Goal: Check status: Check status

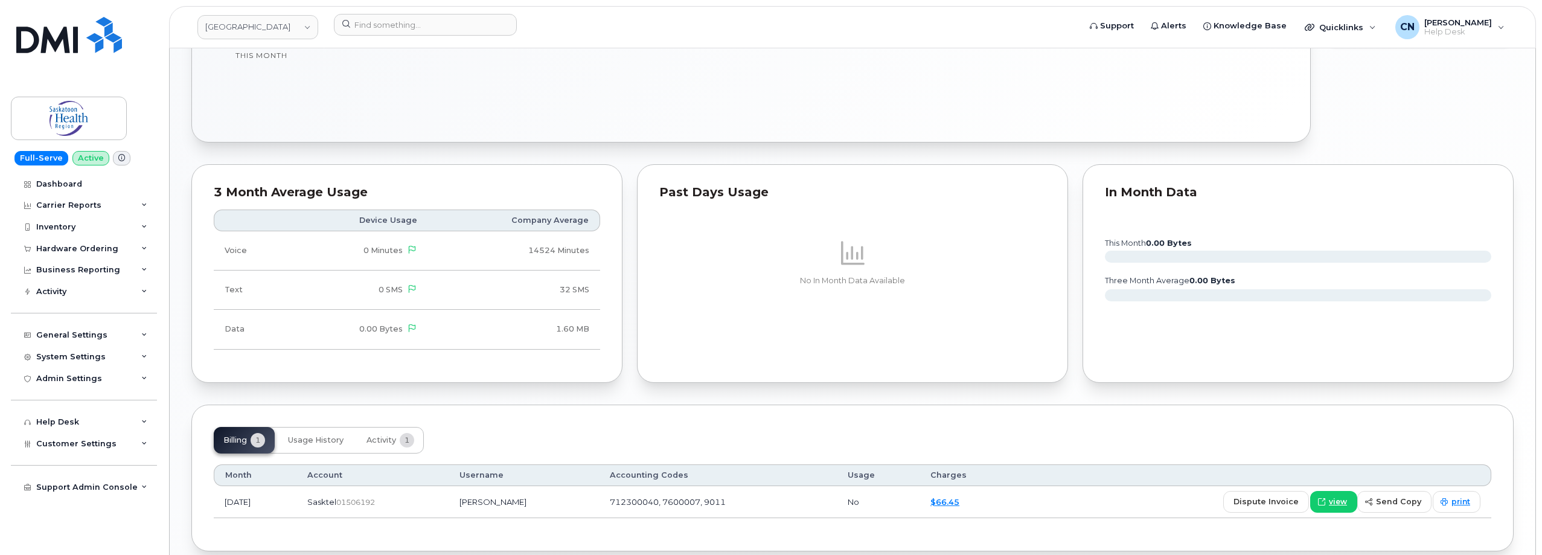
scroll to position [694, 0]
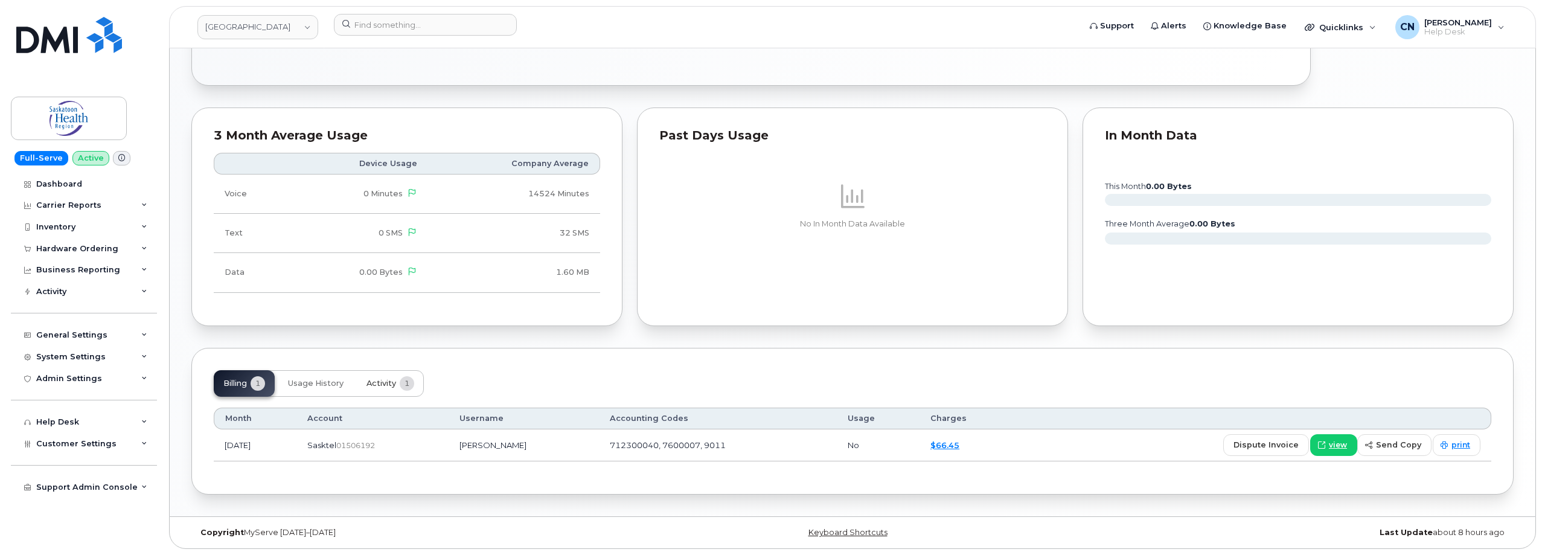
click at [357, 380] on div "Billing 1 Usage History Activity 1" at bounding box center [319, 383] width 210 height 27
click at [380, 377] on button "Activity 1" at bounding box center [390, 383] width 67 height 27
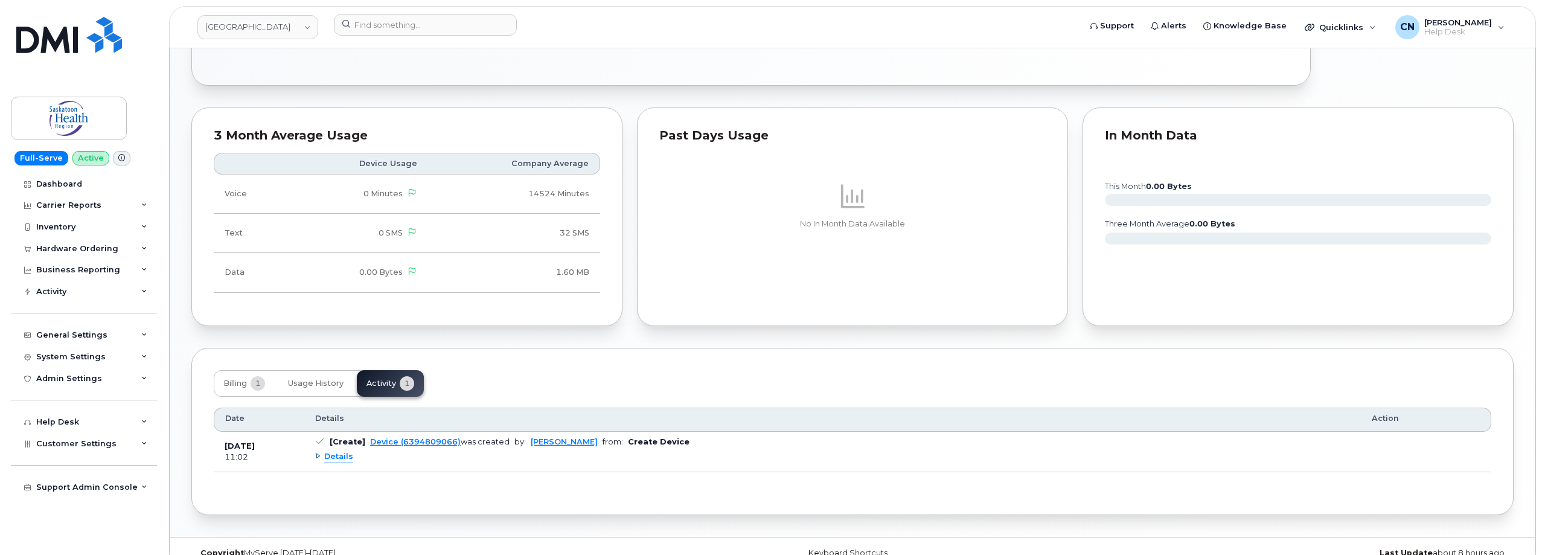
click at [344, 456] on span "Details" at bounding box center [338, 456] width 29 height 11
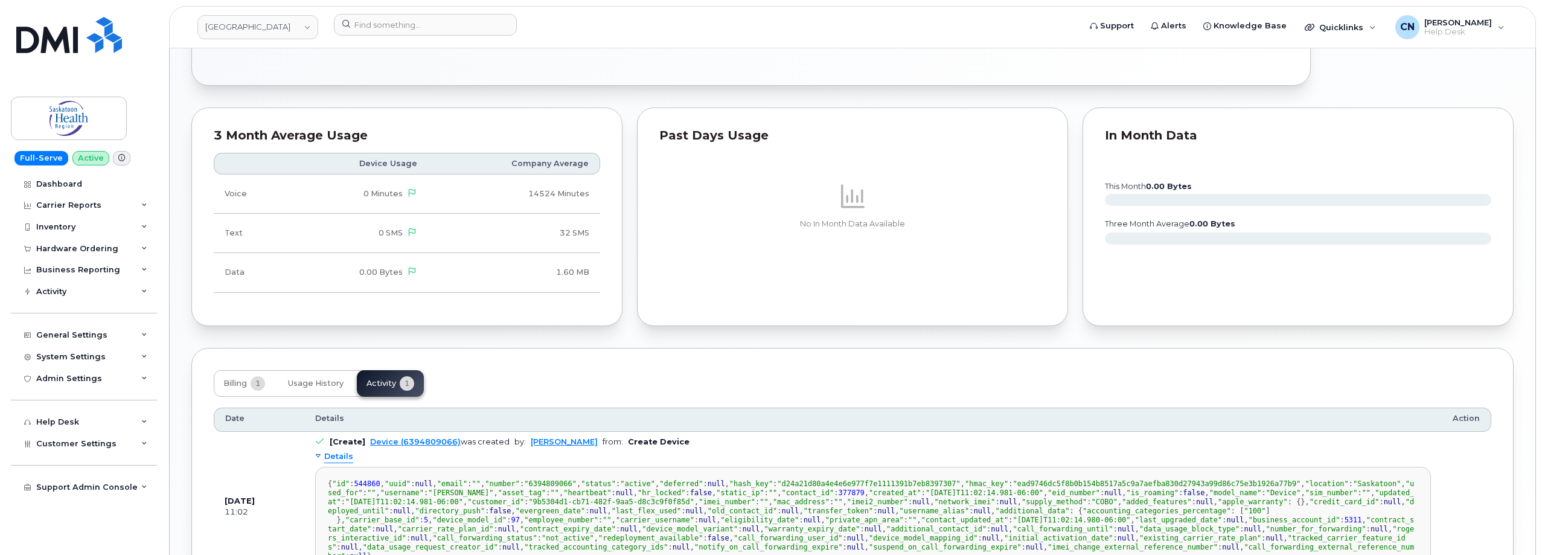
click at [336, 460] on span "Details" at bounding box center [338, 456] width 29 height 11
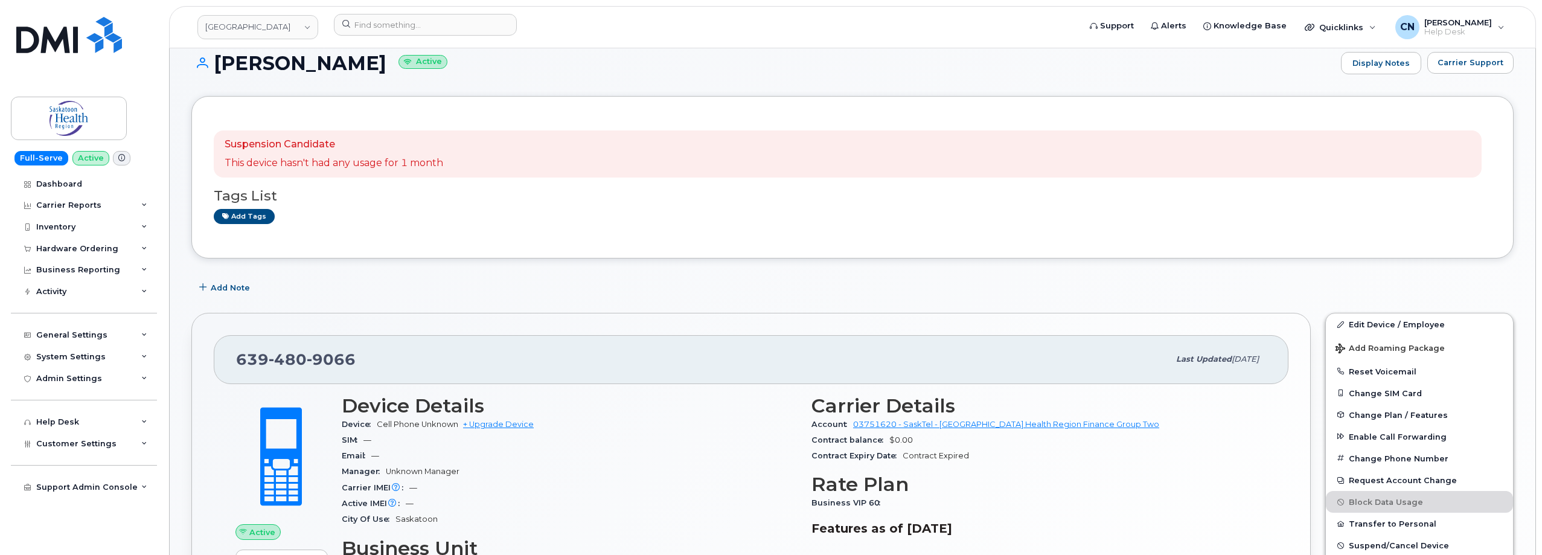
scroll to position [0, 0]
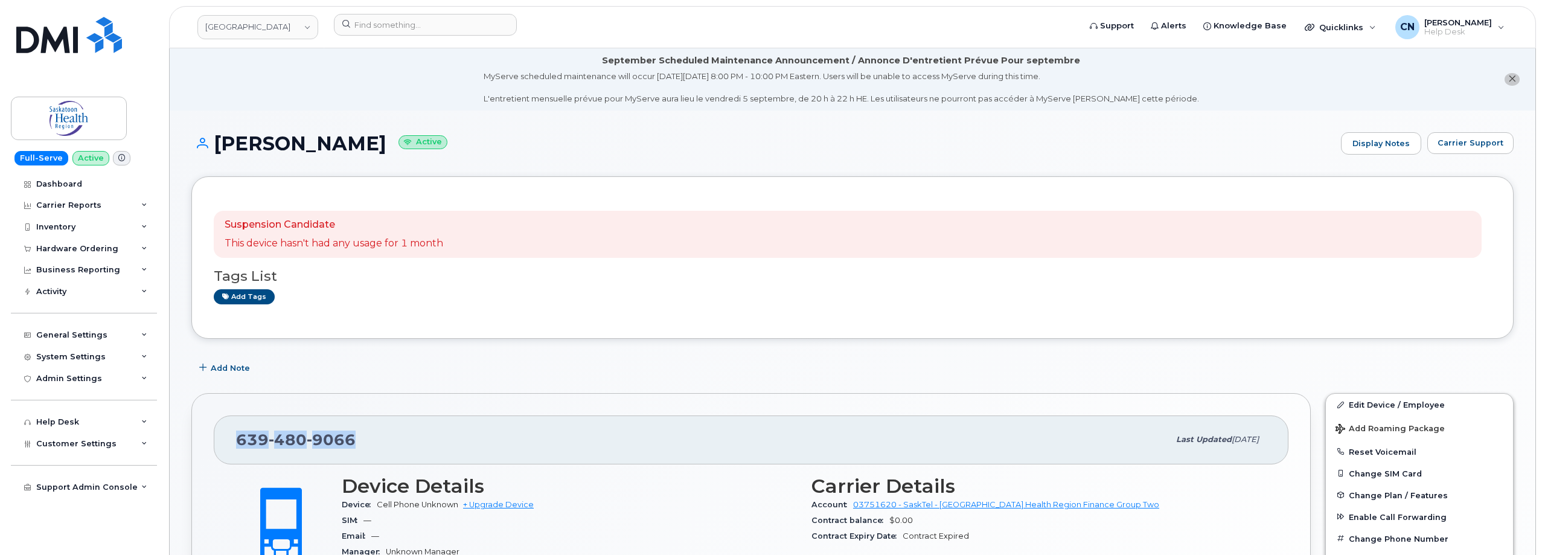
drag, startPoint x: 365, startPoint y: 434, endPoint x: 161, endPoint y: 7, distance: 473.8
click at [222, 433] on div "[PHONE_NUMBER] Last updated [DATE]" at bounding box center [751, 439] width 1075 height 48
copy span "[PHONE_NUMBER]"
drag, startPoint x: 213, startPoint y: 150, endPoint x: 377, endPoint y: 154, distance: 164.9
click at [377, 154] on div "[PERSON_NAME] Active Display Notes Carrier Support" at bounding box center [852, 143] width 1322 height 23
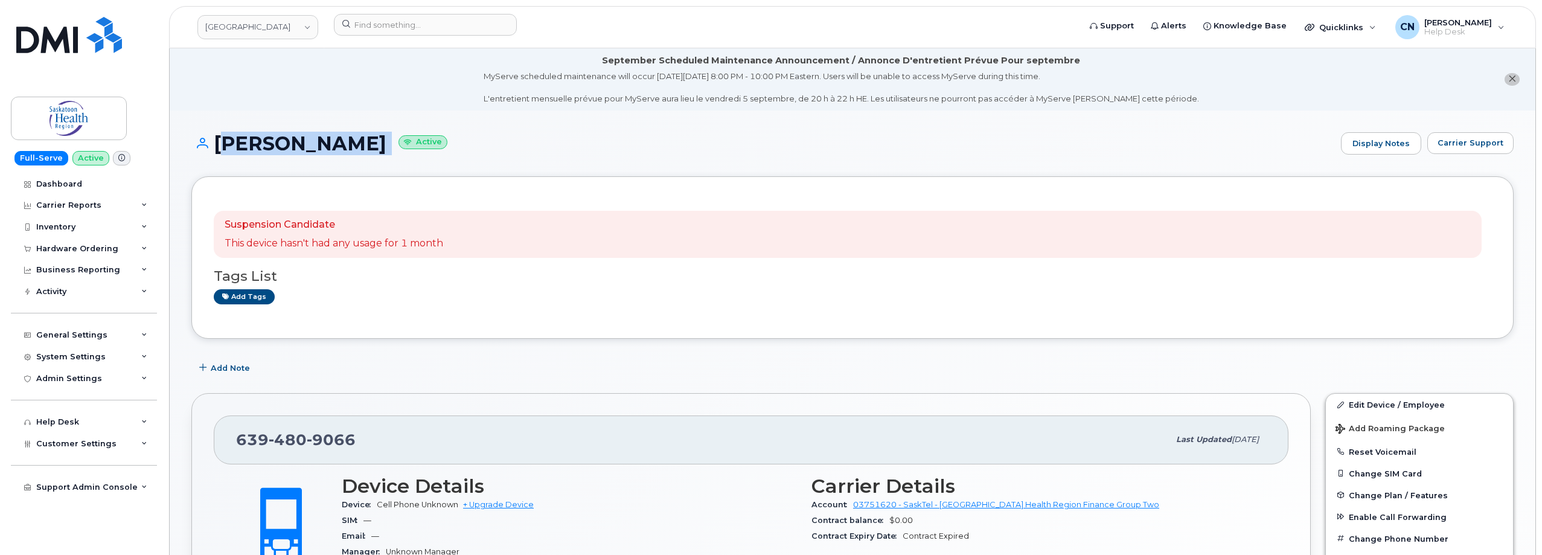
copy h1 "[PERSON_NAME]"
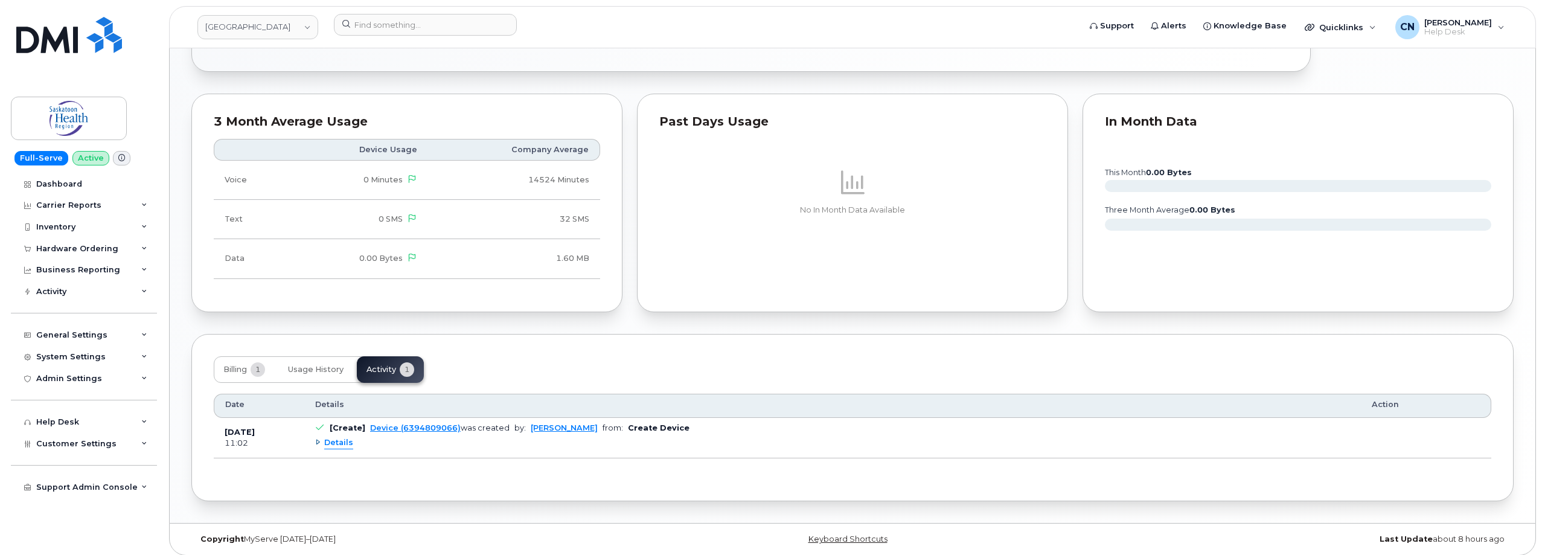
scroll to position [714, 0]
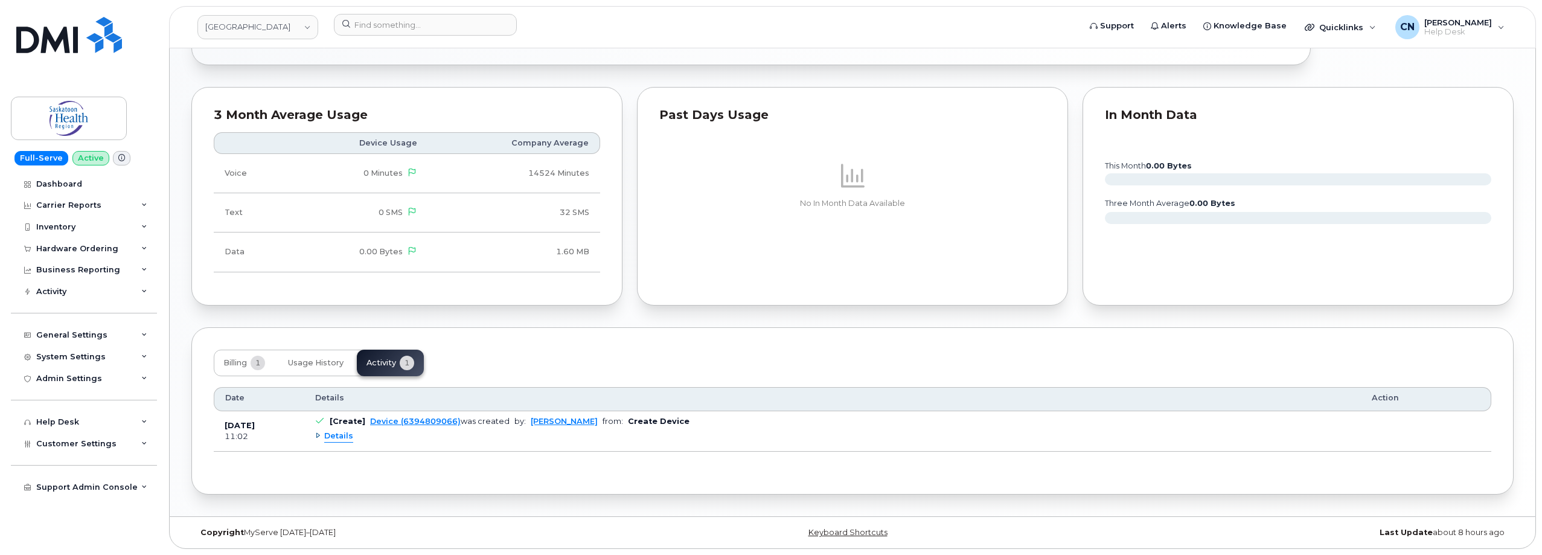
click at [344, 438] on span "Details" at bounding box center [338, 436] width 29 height 11
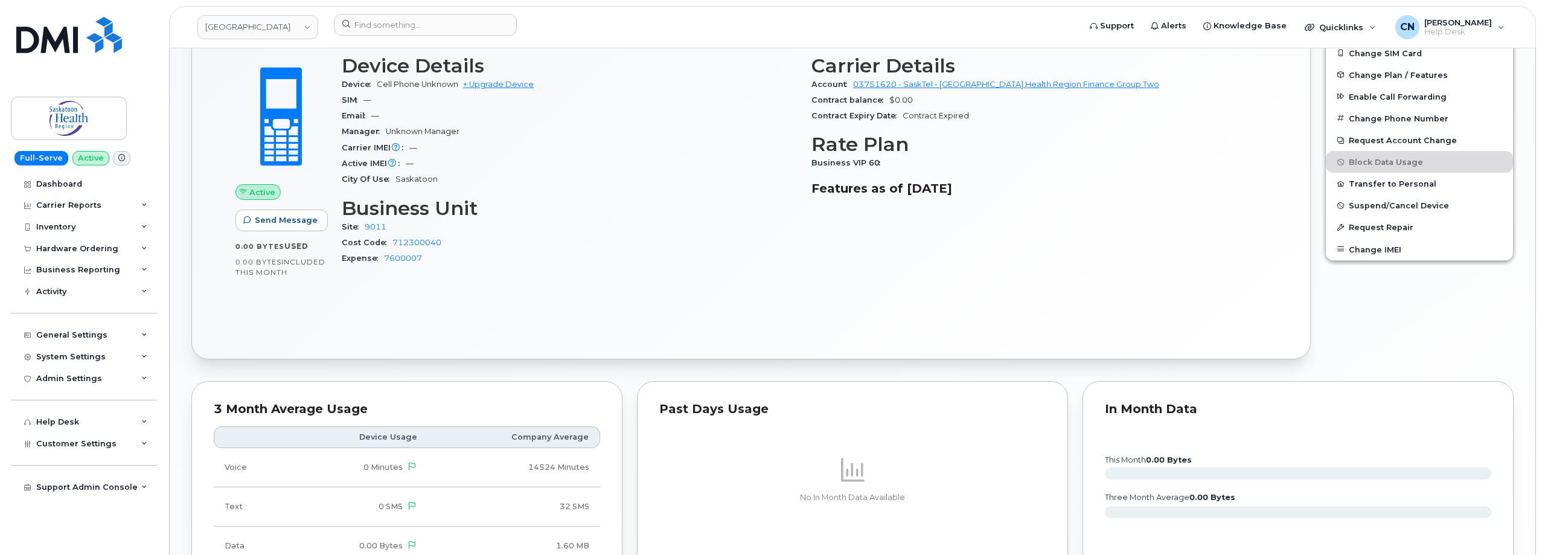
scroll to position [352, 0]
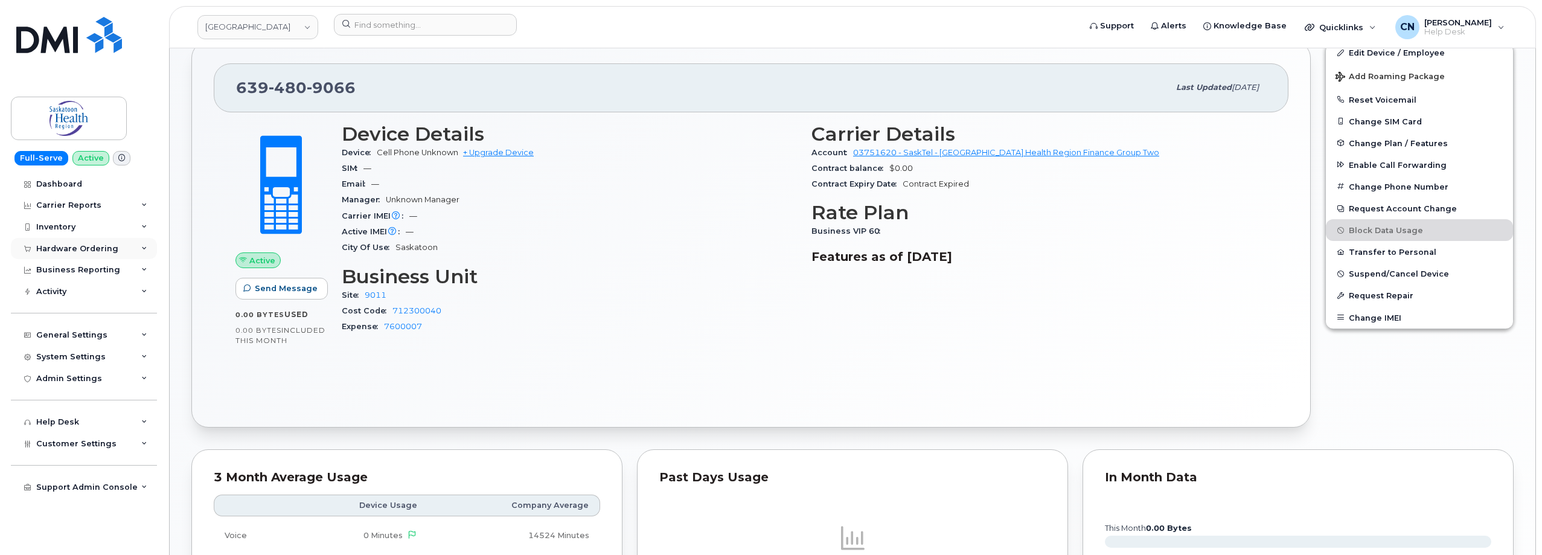
click at [51, 249] on div "Hardware Ordering" at bounding box center [77, 249] width 82 height 10
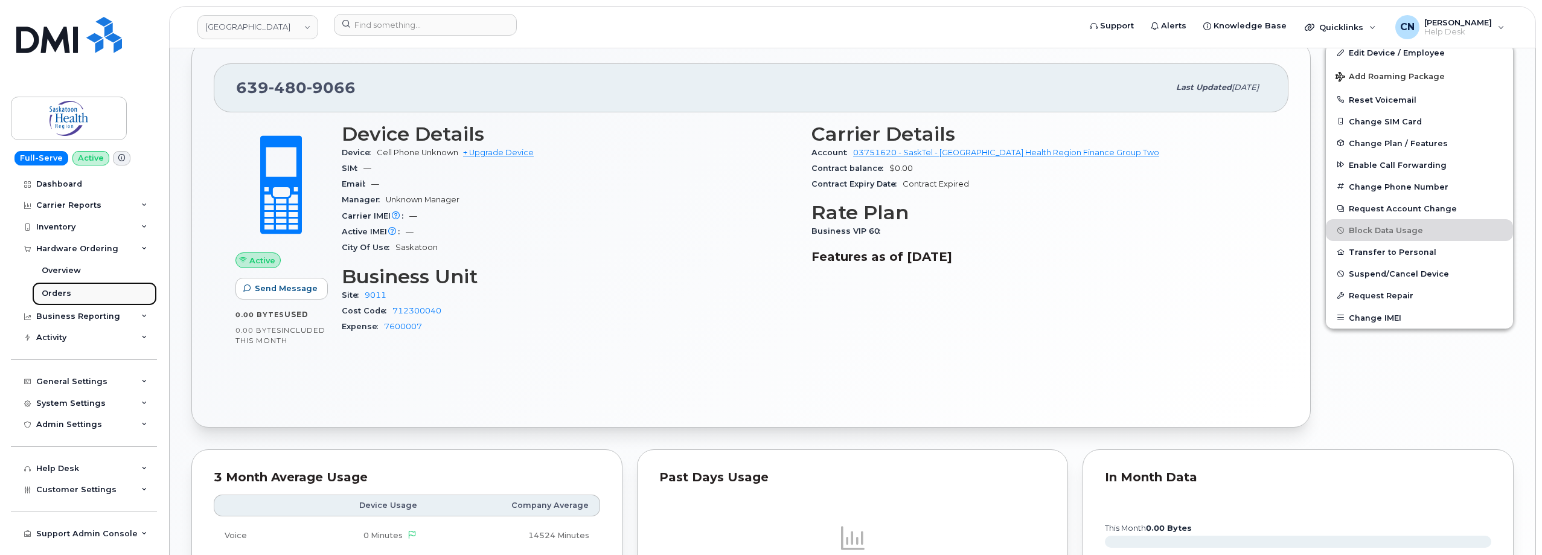
click at [57, 291] on div "Orders" at bounding box center [57, 293] width 30 height 11
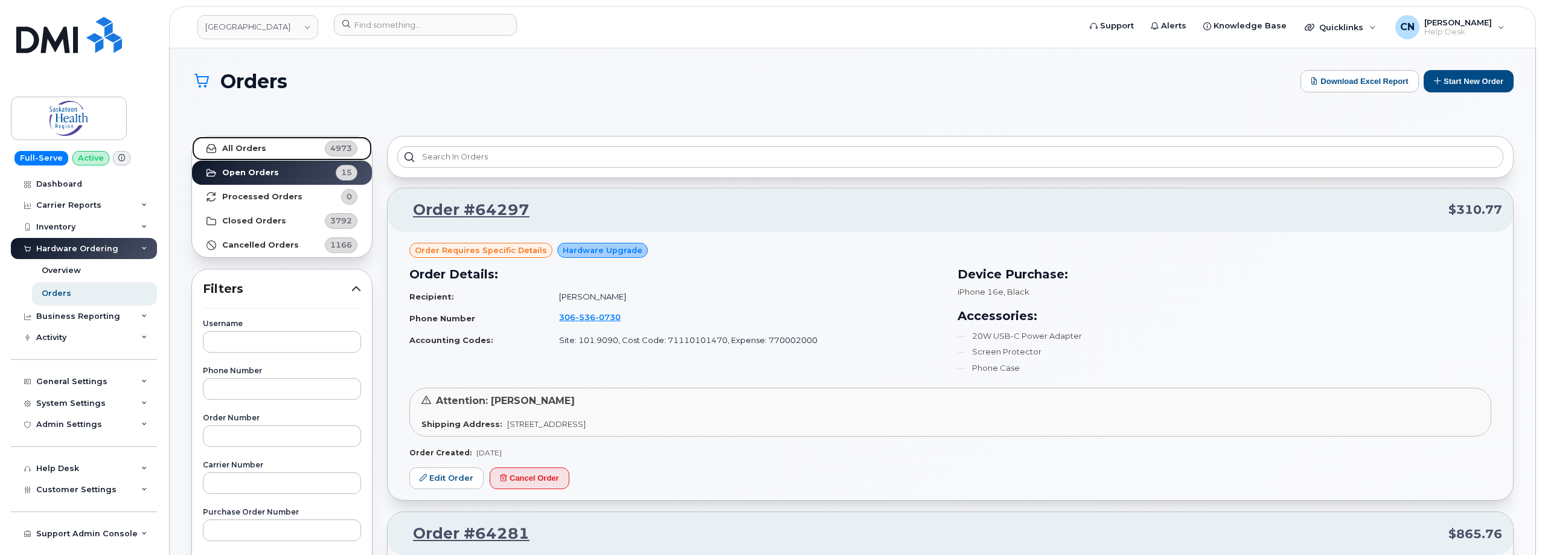
click at [240, 144] on strong "All Orders" at bounding box center [244, 149] width 44 height 10
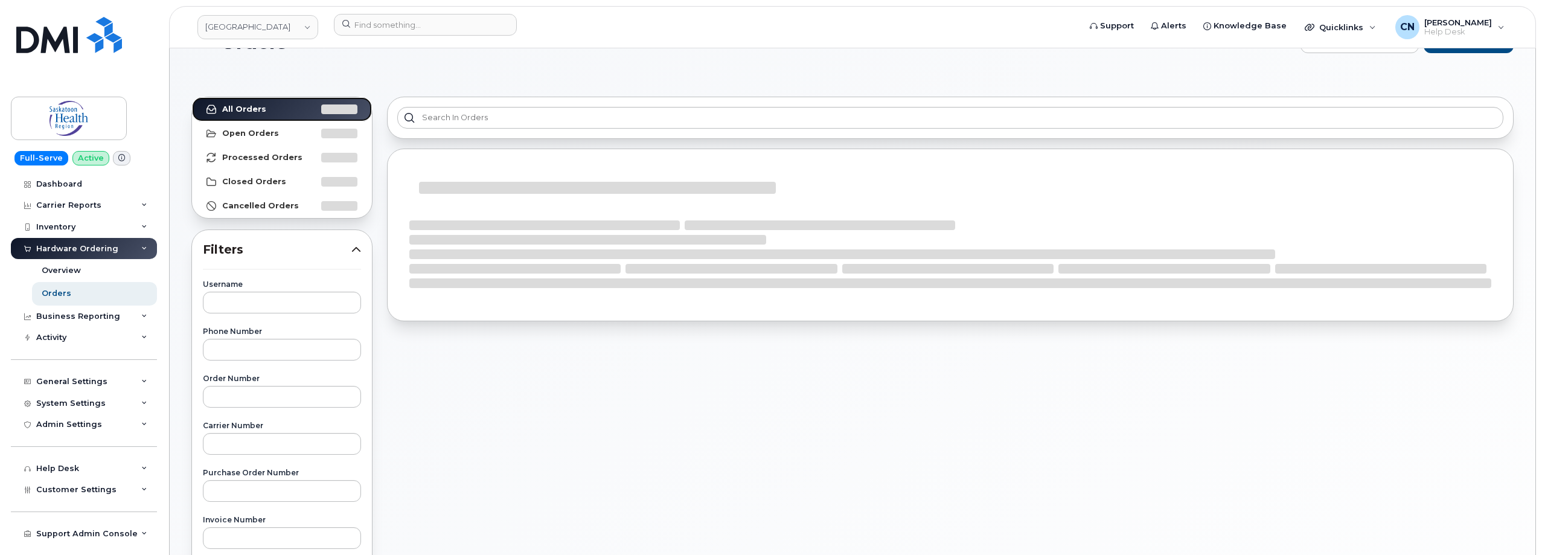
scroll to position [60, 0]
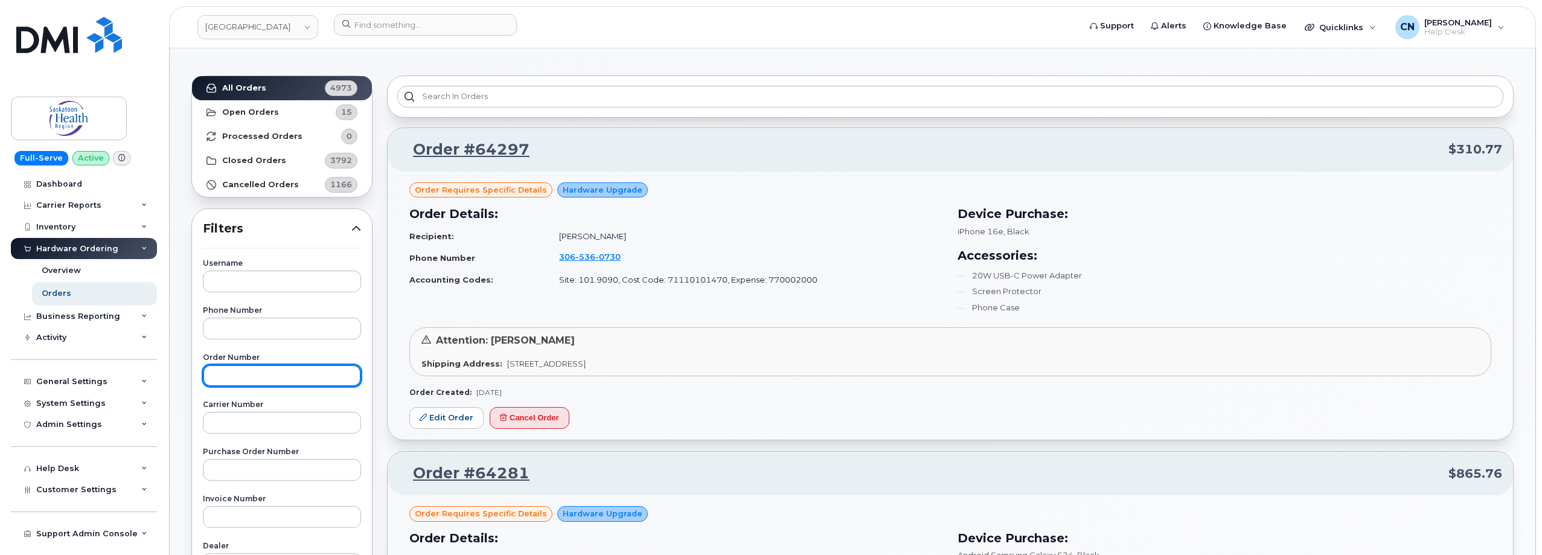
click at [239, 379] on input "text" at bounding box center [282, 376] width 158 height 22
paste input "60220"
type input "60220"
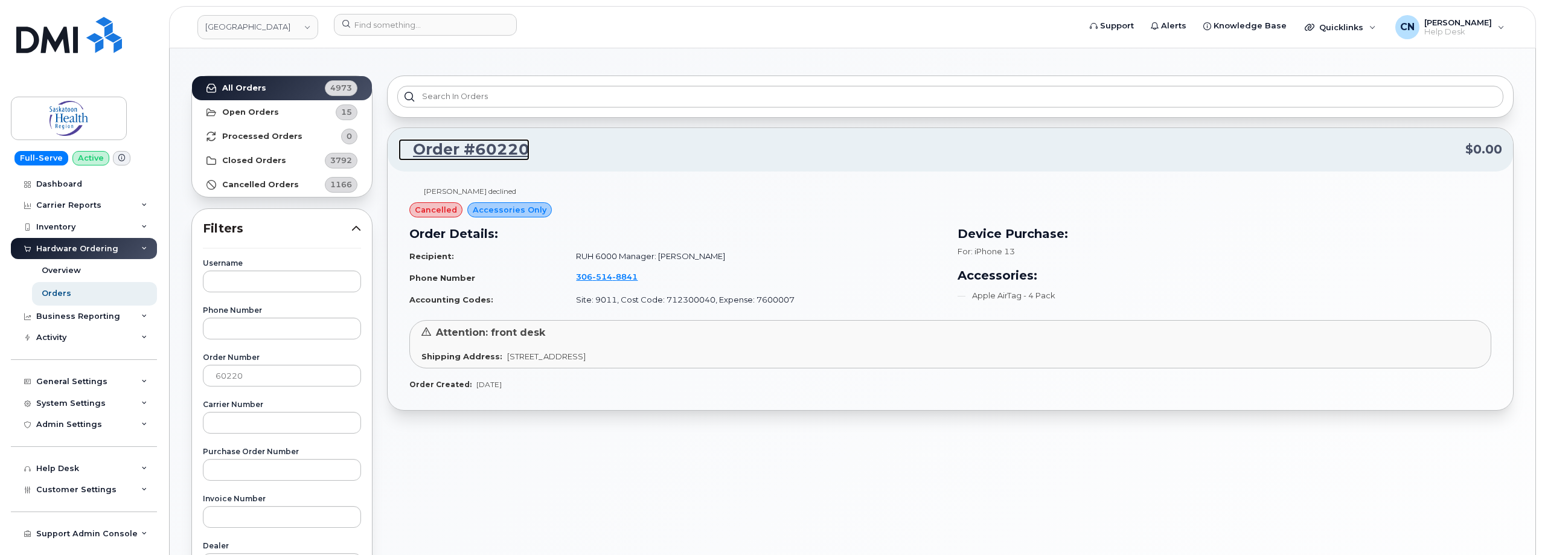
click at [462, 144] on link "Order #60220" at bounding box center [464, 150] width 131 height 22
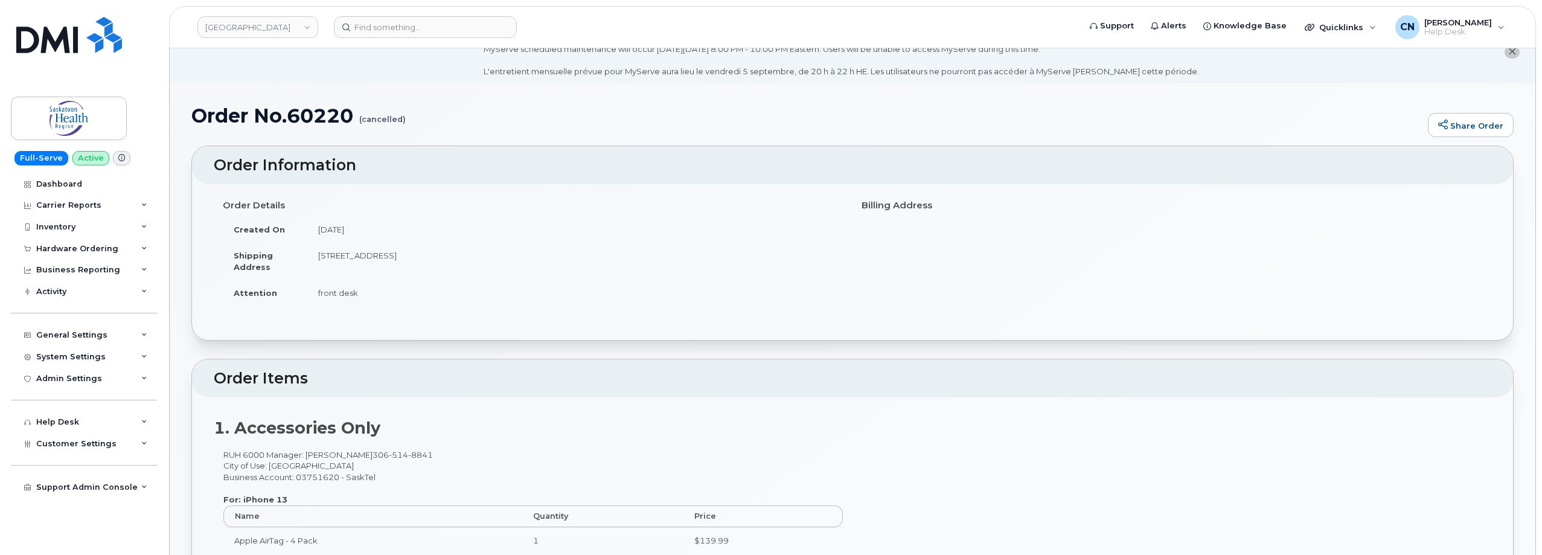
scroll to position [329, 0]
